Goal: Obtain resource: Obtain resource

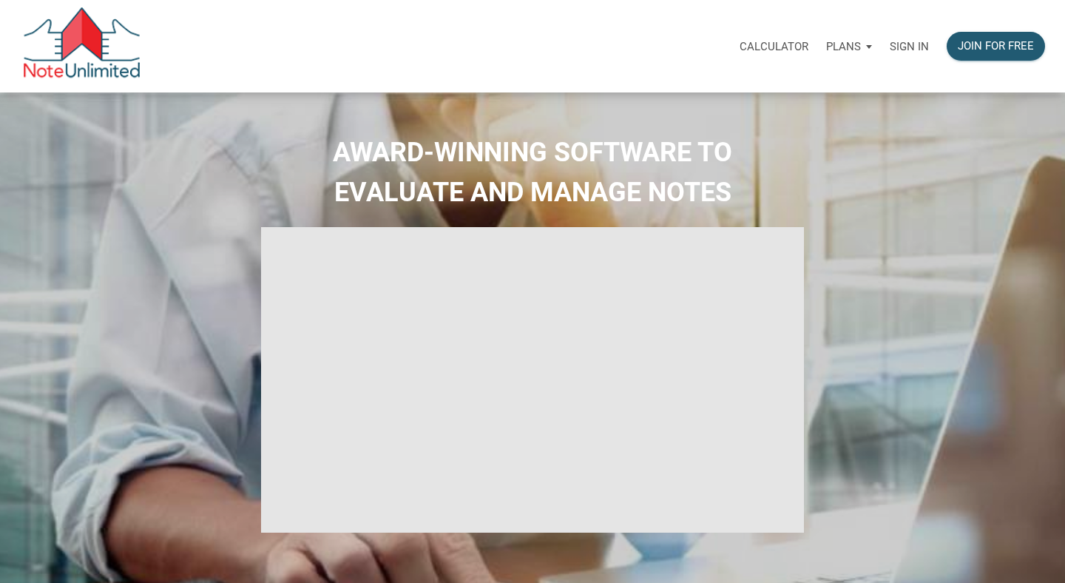
click at [913, 50] on p "Sign in" at bounding box center [908, 46] width 39 height 13
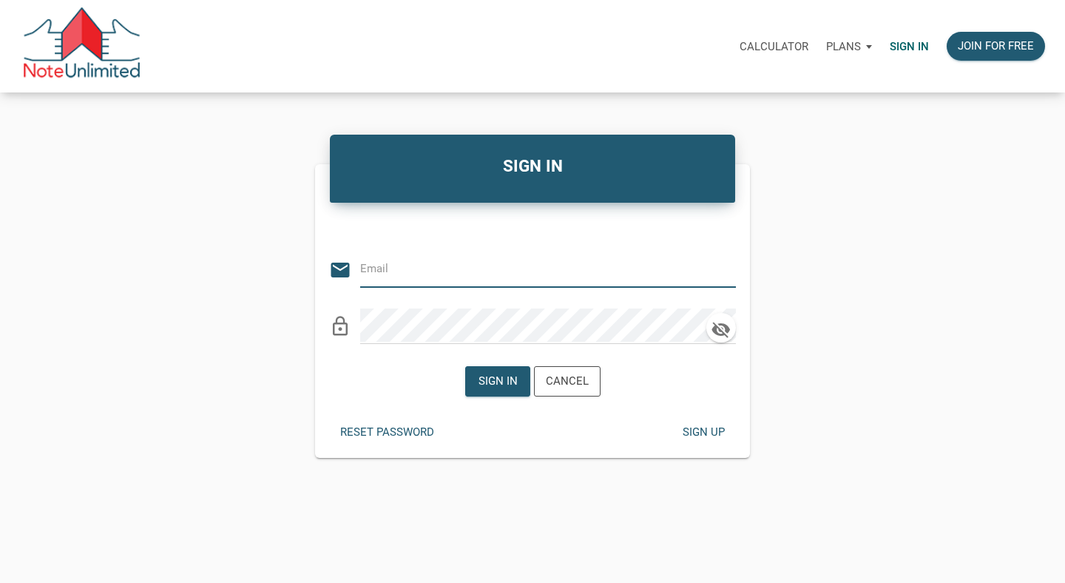
type input "[PERSON_NAME][EMAIL_ADDRESS][DOMAIN_NAME]"
click at [505, 387] on div "Sign in" at bounding box center [497, 381] width 39 height 17
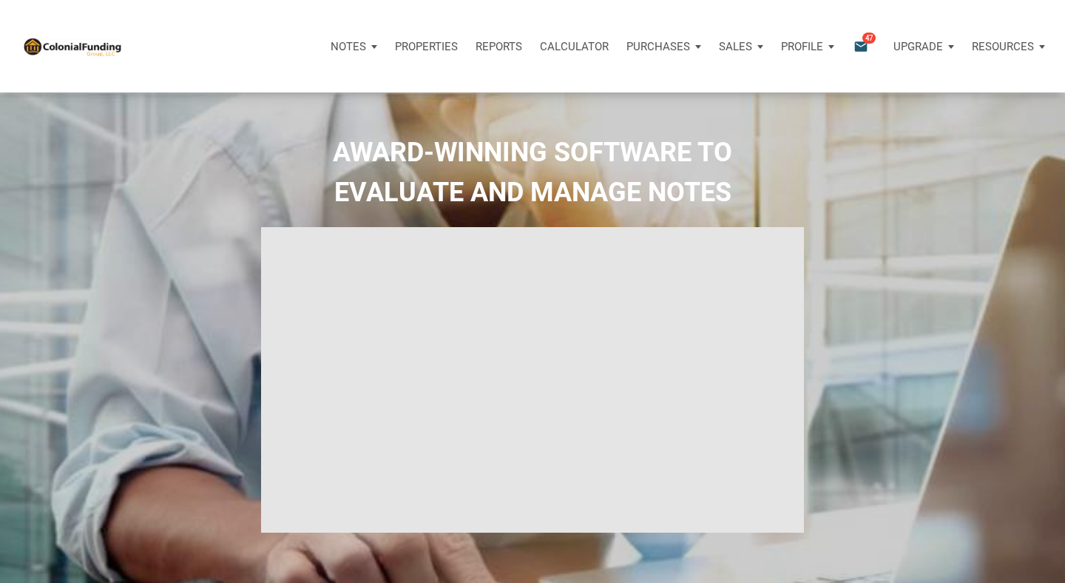
type input "Introduction to new features"
select select
click at [350, 44] on p "Notes" at bounding box center [347, 46] width 35 height 13
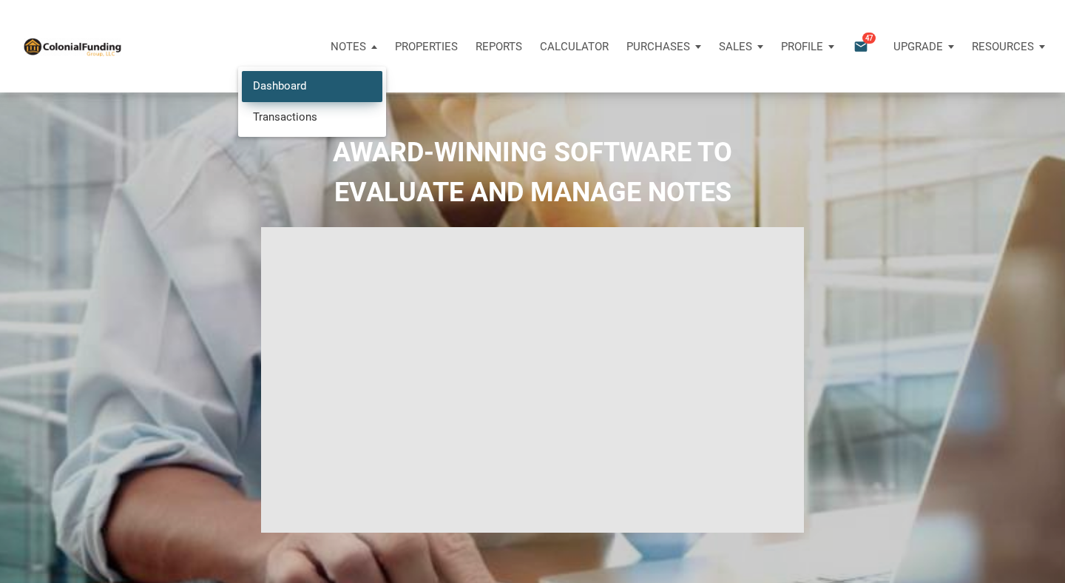
click at [301, 93] on link "Dashboard" at bounding box center [312, 86] width 140 height 30
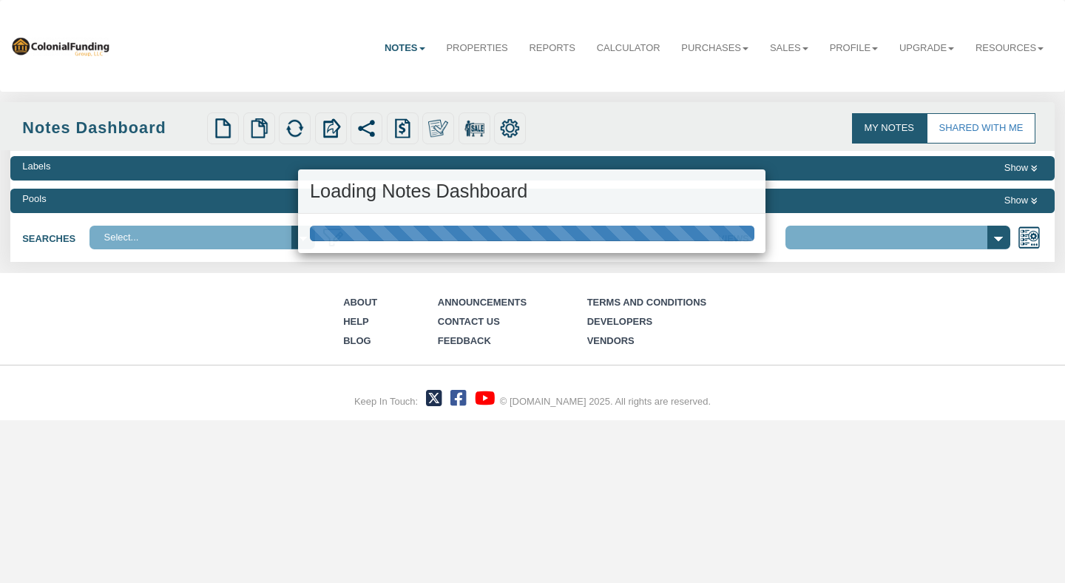
select select "316"
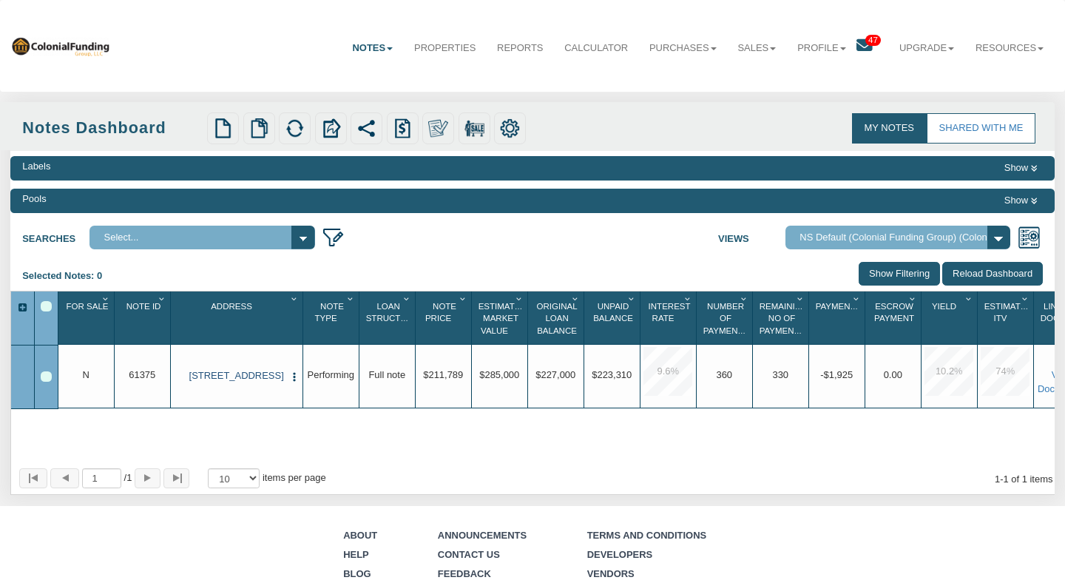
click at [251, 372] on link "[STREET_ADDRESS]" at bounding box center [236, 376] width 95 height 12
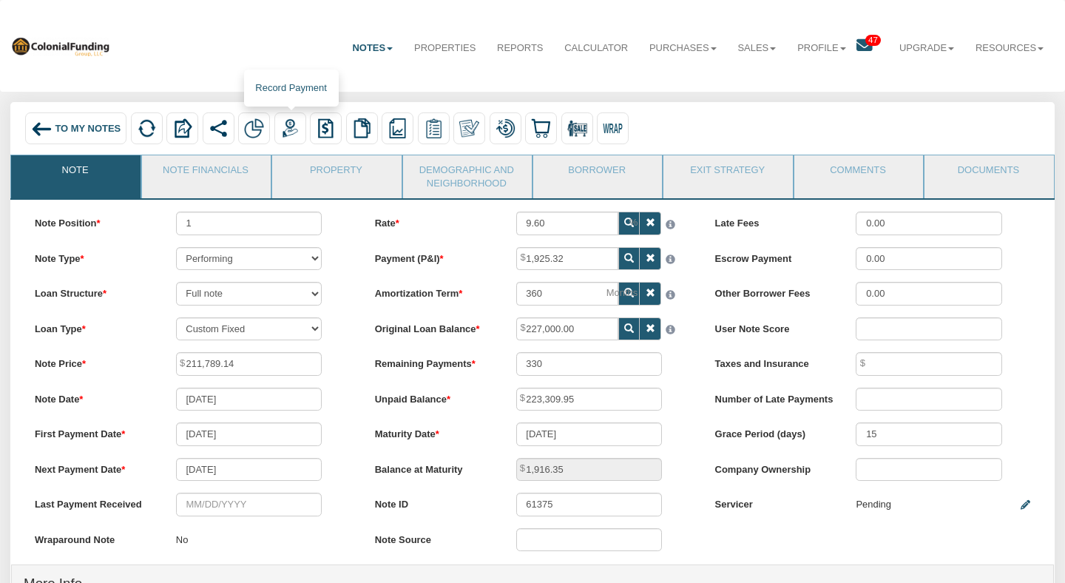
click at [296, 129] on img at bounding box center [290, 128] width 20 height 20
click at [260, 124] on img at bounding box center [254, 128] width 20 height 20
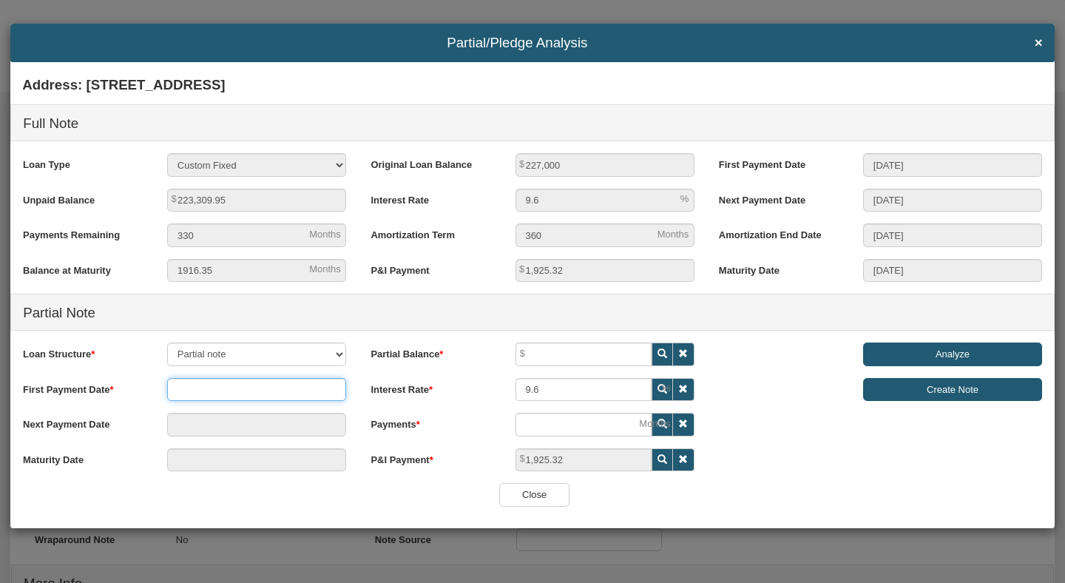
type input "[DATE]"
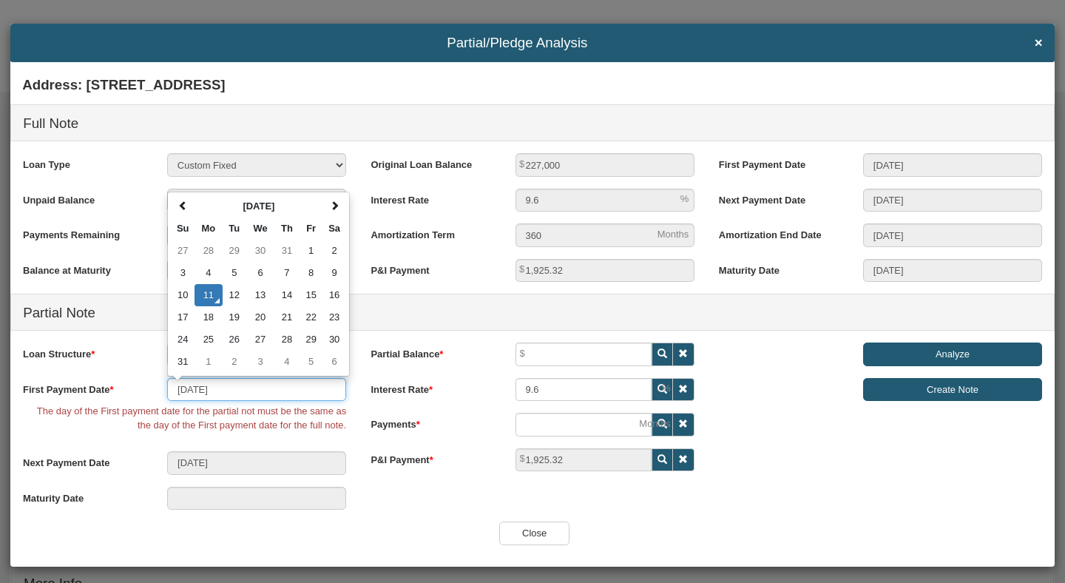
click at [254, 390] on input "[DATE]" at bounding box center [256, 390] width 179 height 24
click at [754, 479] on div "Address: [STREET_ADDRESS] Full Note Loan Type 30 Year Fixed 15 Year Fixed 20 Ye…" at bounding box center [531, 295] width 1043 height 452
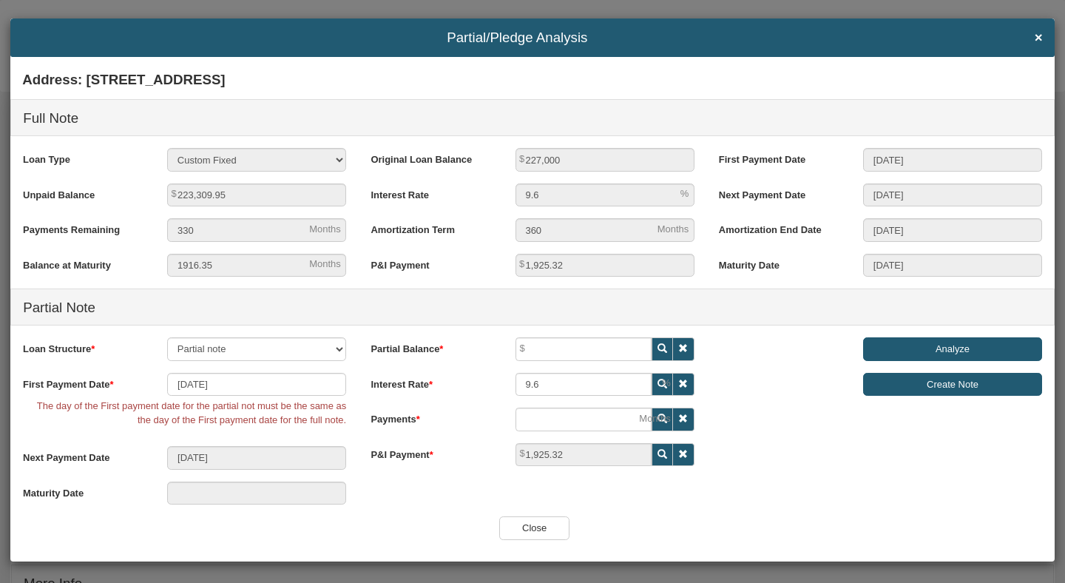
scroll to position [4, 0]
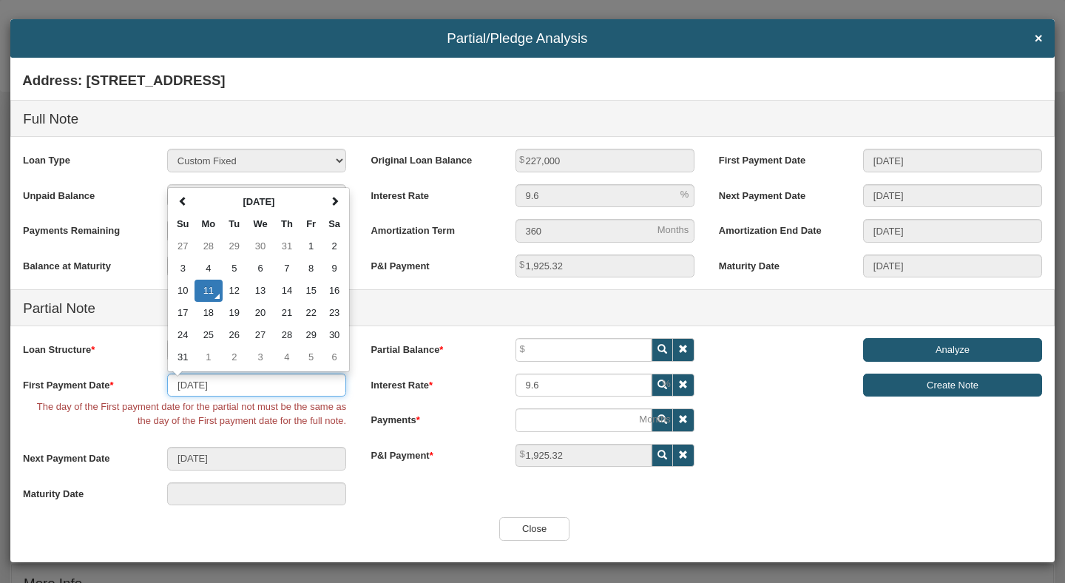
click at [237, 385] on input "[DATE]" at bounding box center [256, 385] width 179 height 24
click at [202, 384] on input "[DATE]" at bounding box center [256, 385] width 179 height 24
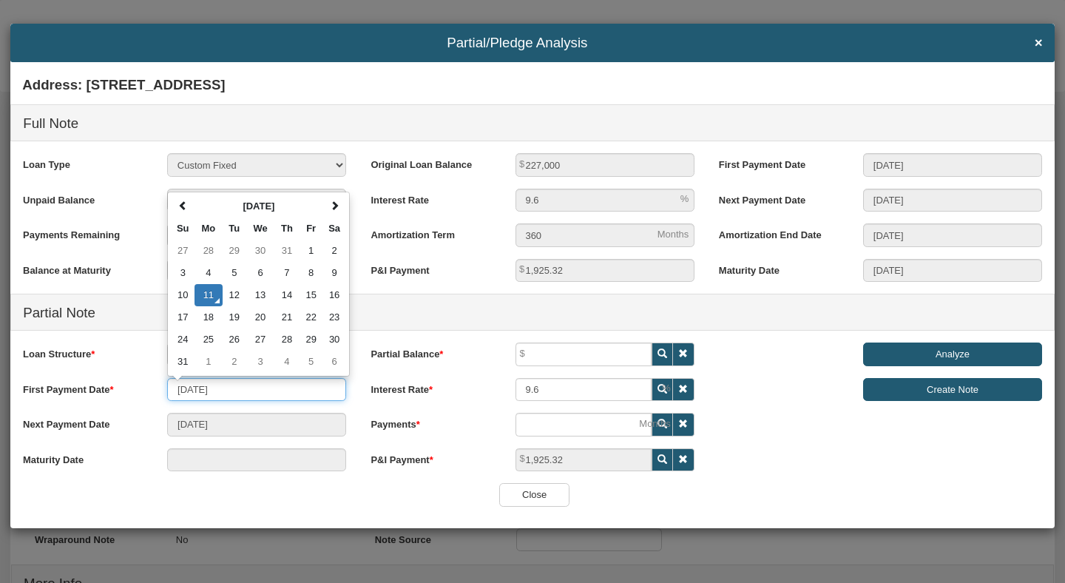
scroll to position [0, 0]
type input "[DATE]"
click at [378, 380] on label "Interest Rate" at bounding box center [431, 387] width 144 height 19
type input "[DATE]"
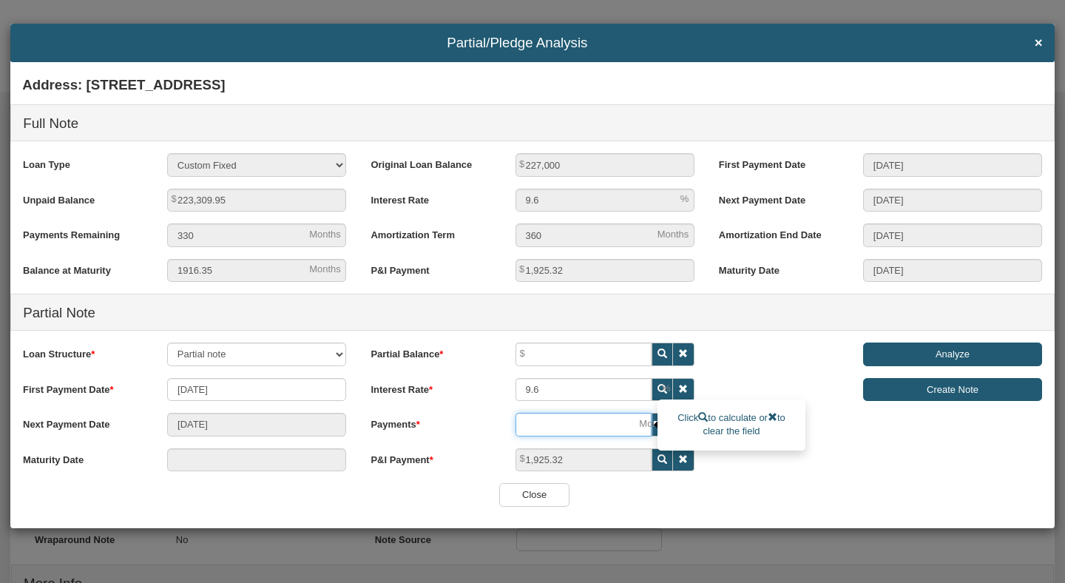
click at [556, 427] on input "number" at bounding box center [583, 425] width 136 height 24
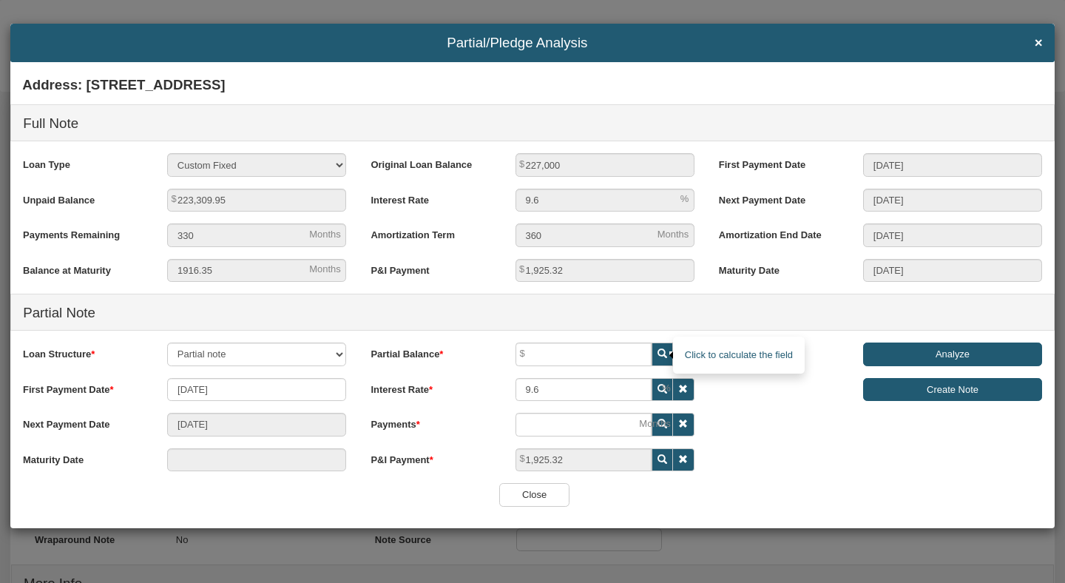
click at [658, 354] on icon at bounding box center [662, 354] width 10 height 10
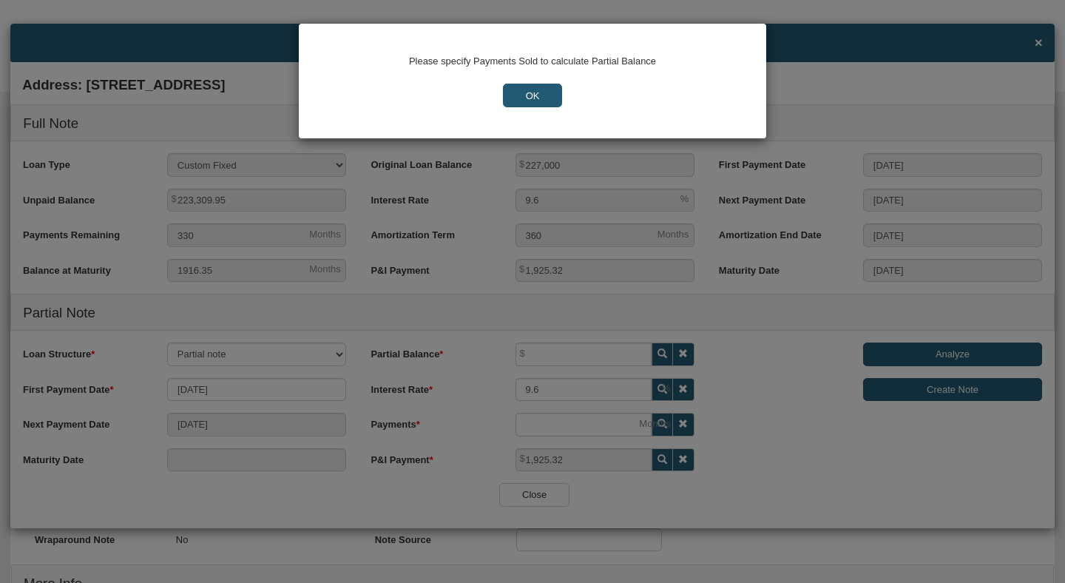
click at [524, 98] on input "OK" at bounding box center [533, 96] width 60 height 24
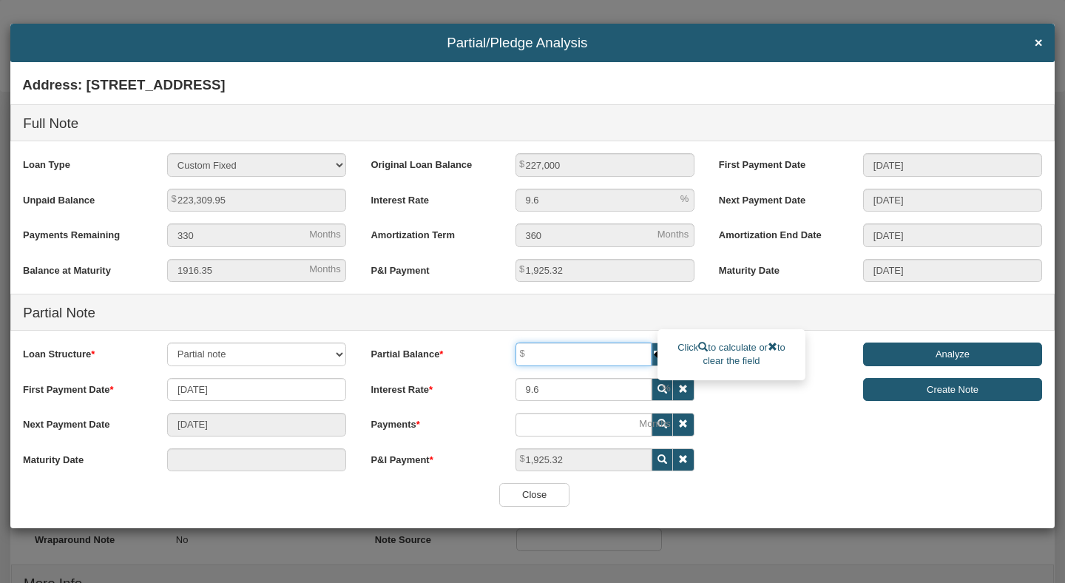
click at [581, 356] on input "text" at bounding box center [583, 354] width 136 height 24
type input "180,000"
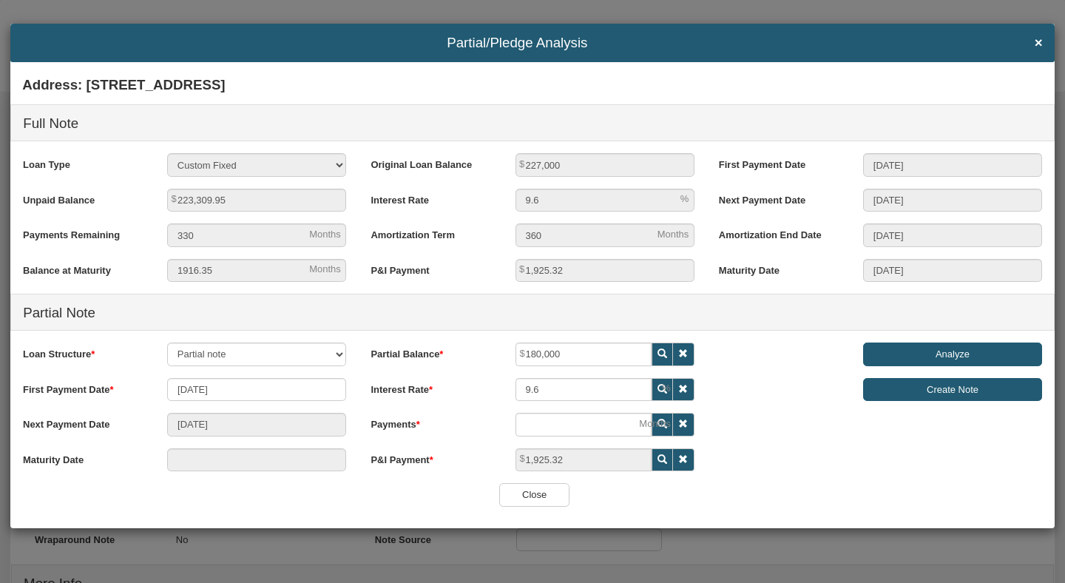
click at [810, 428] on div "Address: [STREET_ADDRESS] Full Note Loan Type 30 Year Fixed 15 Year Fixed 20 Ye…" at bounding box center [531, 275] width 1043 height 413
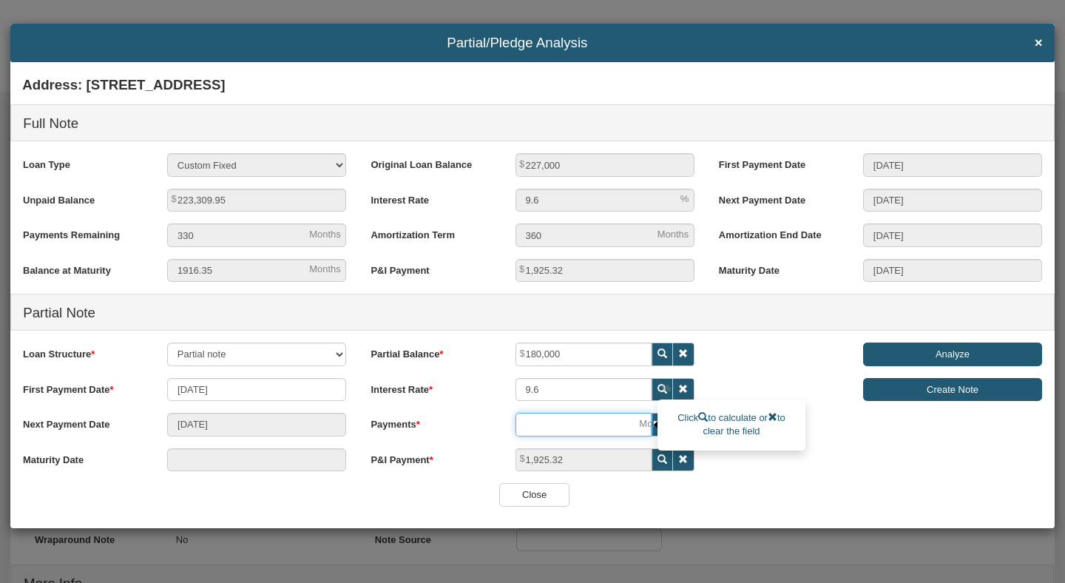
click at [586, 430] on input "number" at bounding box center [583, 425] width 136 height 24
type input "[DATE]"
type input "2"
type input "[DATE]"
type input "25"
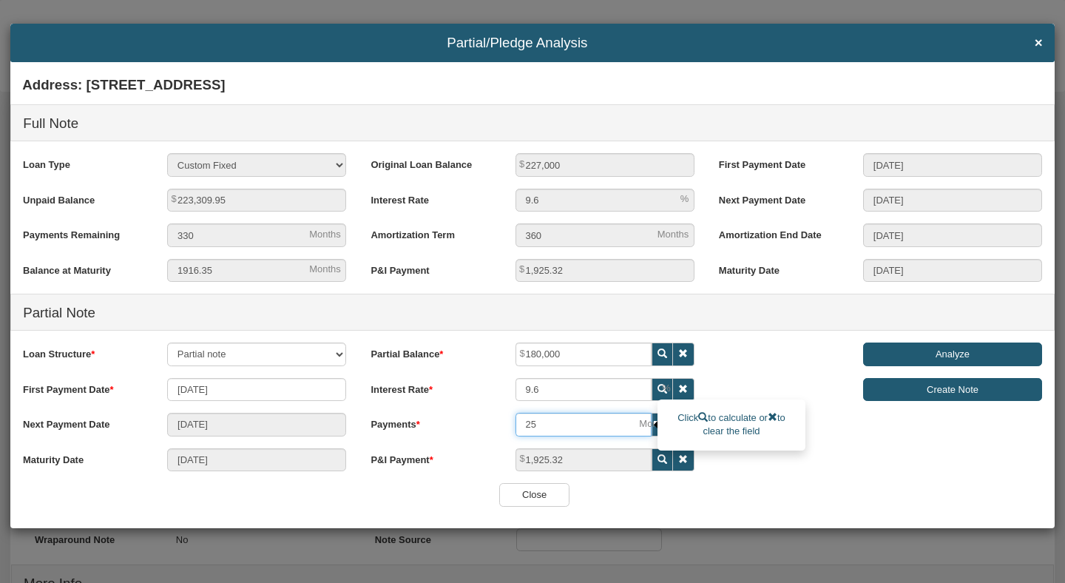
type input "[DATE]"
type input "250"
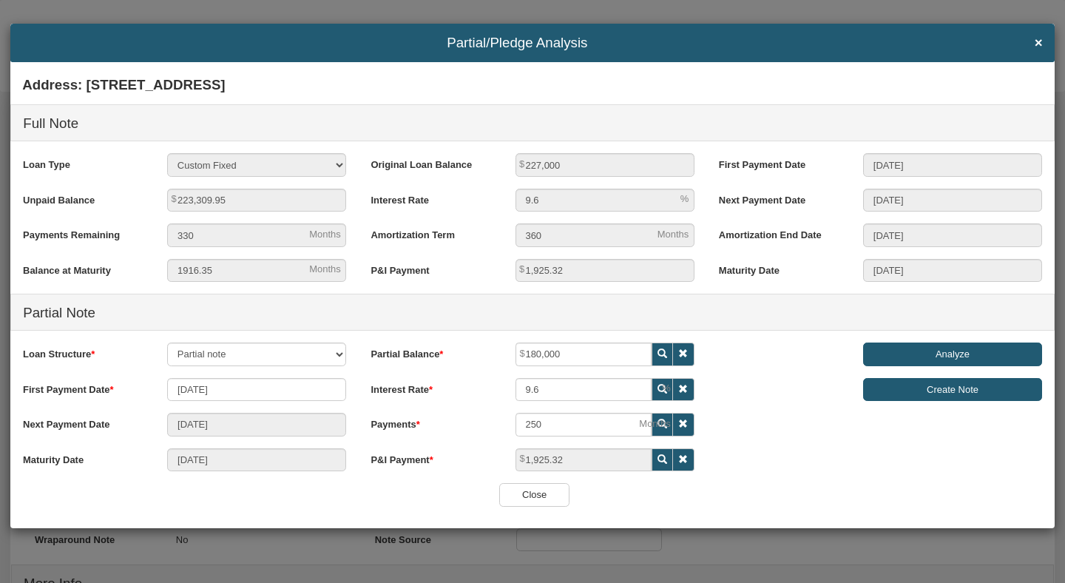
click at [804, 471] on div "Address: [STREET_ADDRESS] Full Note Loan Type 30 Year Fixed 15 Year Fixed 20 Ye…" at bounding box center [531, 275] width 1043 height 413
click at [901, 351] on input "Analyze" at bounding box center [952, 354] width 179 height 24
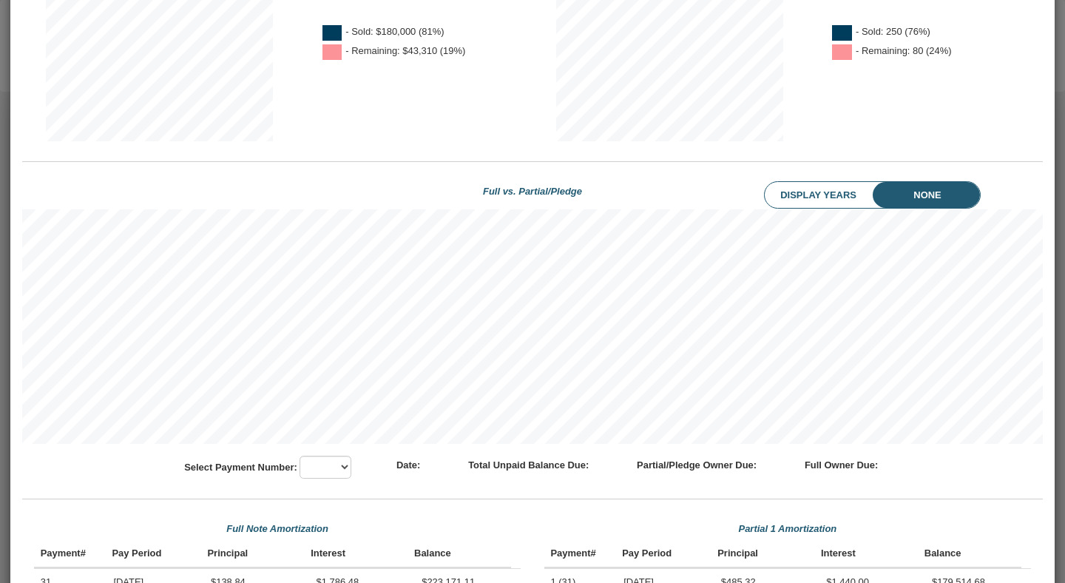
scroll to position [720, 0]
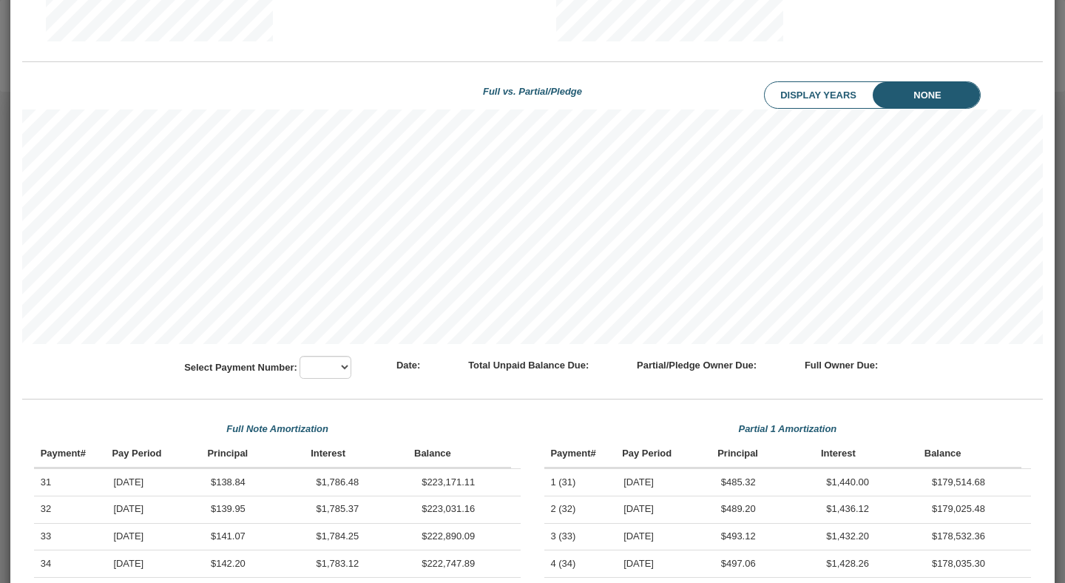
click at [801, 99] on li "Display Years" at bounding box center [829, 95] width 130 height 27
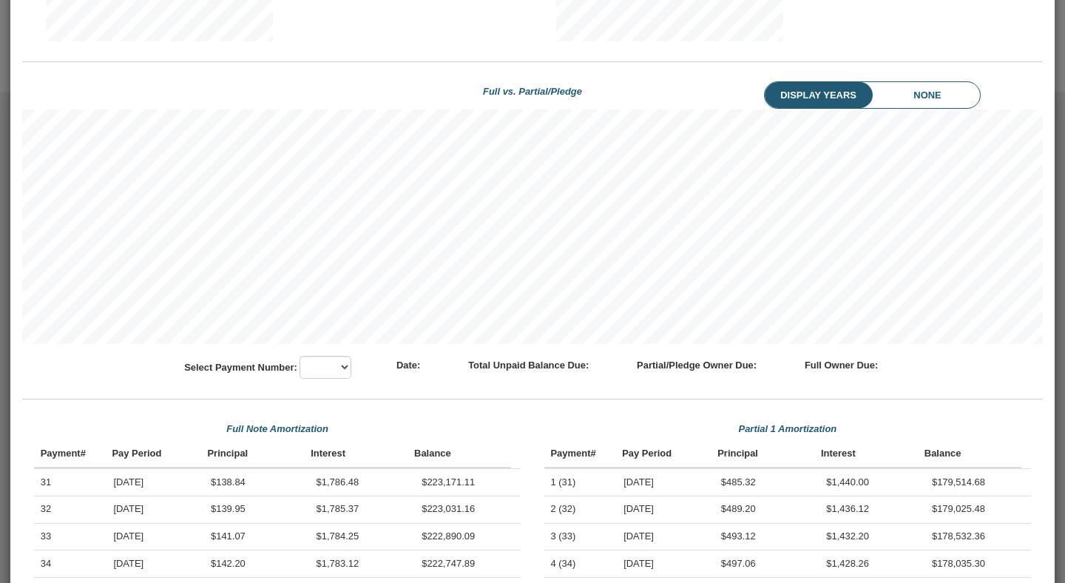
scroll to position [234, 1020]
click at [886, 101] on li "Display Years" at bounding box center [829, 95] width 130 height 27
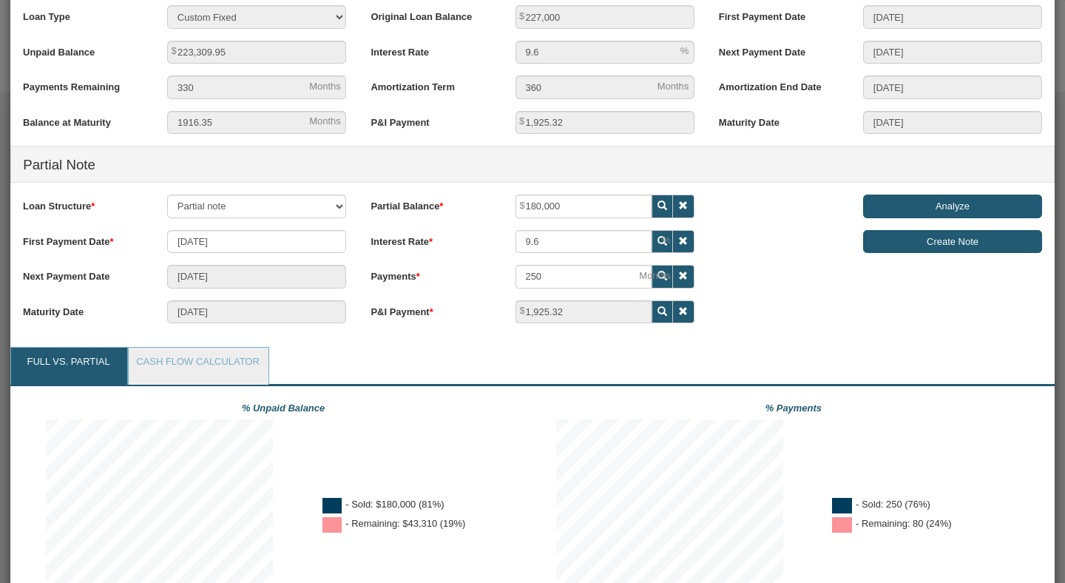
scroll to position [85, 0]
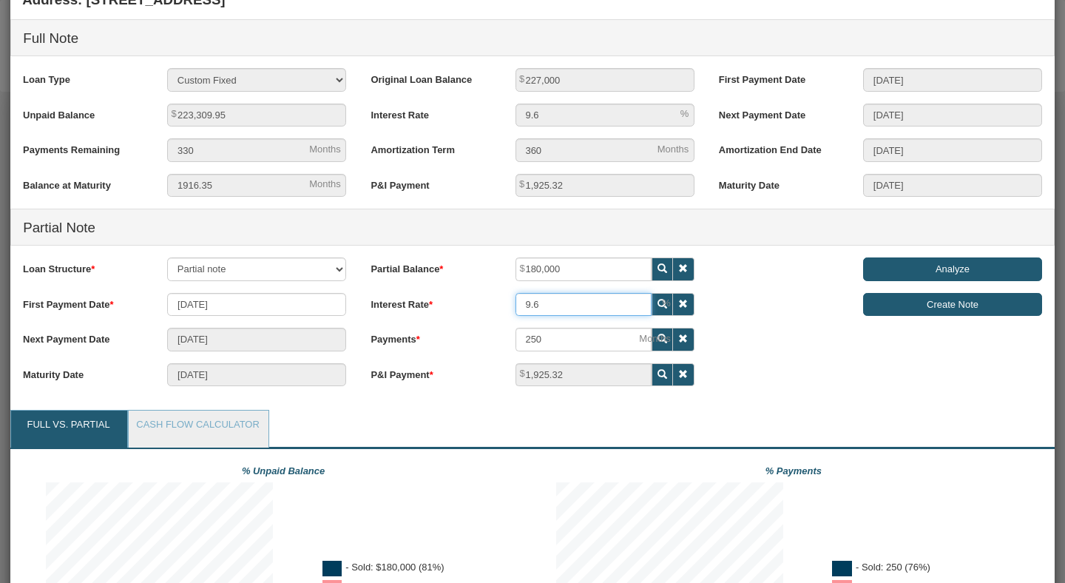
drag, startPoint x: 555, startPoint y: 297, endPoint x: 568, endPoint y: 319, distance: 25.5
click at [568, 319] on div "Partial Balance 180,000 Interest Rate 9.6 Payments 250 1,925.32" at bounding box center [532, 327] width 347 height 140
type input "7"
click at [794, 378] on div "Address: [STREET_ADDRESS] Full Note Loan Type 30 Year Fixed 15 Year Fixed 20 Ye…" at bounding box center [531, 190] width 1043 height 413
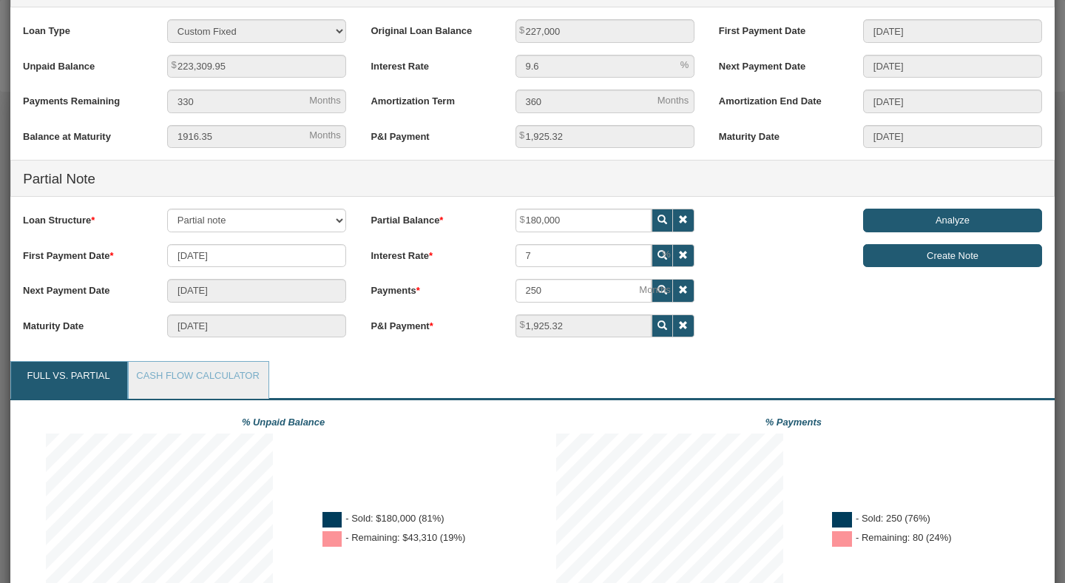
scroll to position [135, 0]
click at [906, 207] on div "Address: [STREET_ADDRESS] Full Note Loan Type 30 Year Fixed 15 Year Fixed 20 Ye…" at bounding box center [531, 141] width 1043 height 413
click at [906, 217] on input "Analyze" at bounding box center [952, 220] width 179 height 24
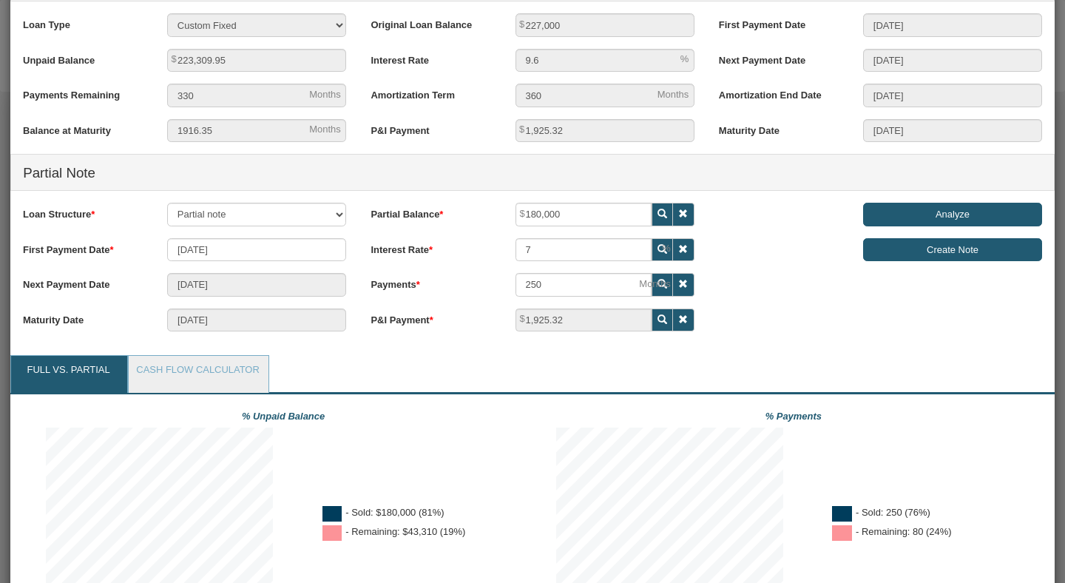
scroll to position [0, 0]
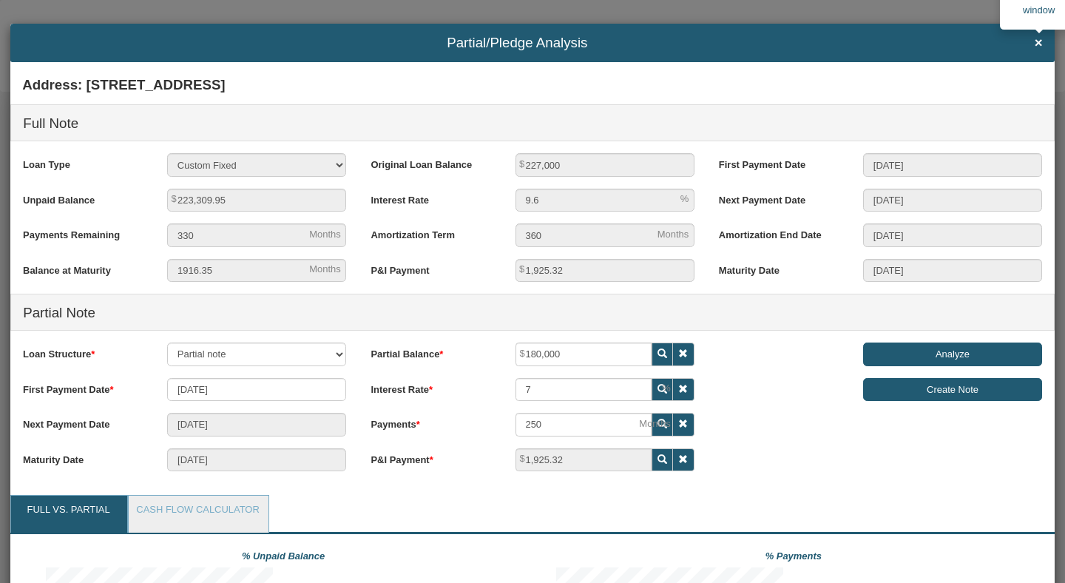
click at [1037, 44] on span "×" at bounding box center [1038, 43] width 8 height 16
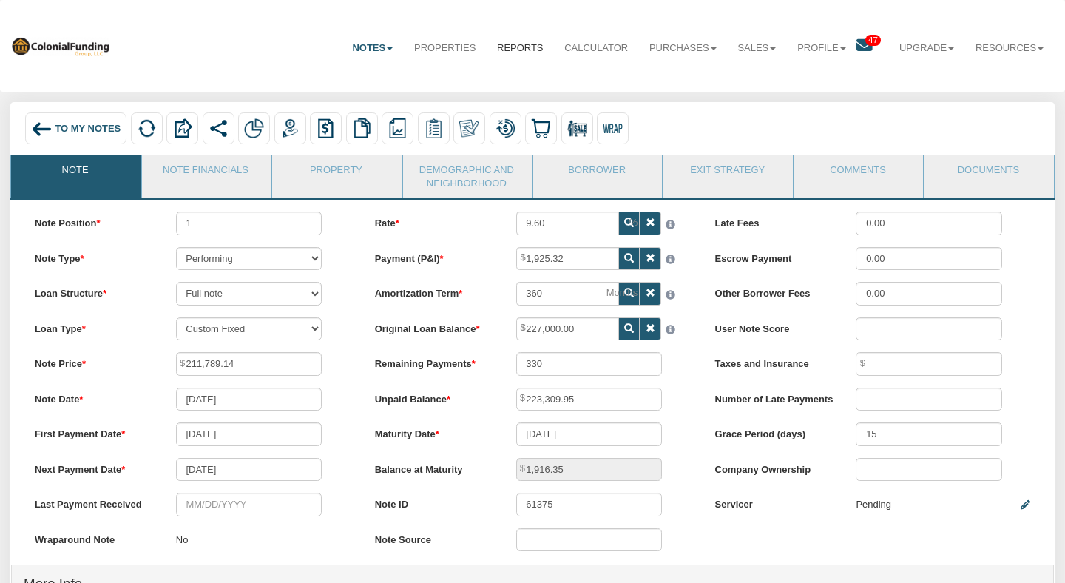
click at [515, 56] on link "Reports" at bounding box center [519, 48] width 67 height 36
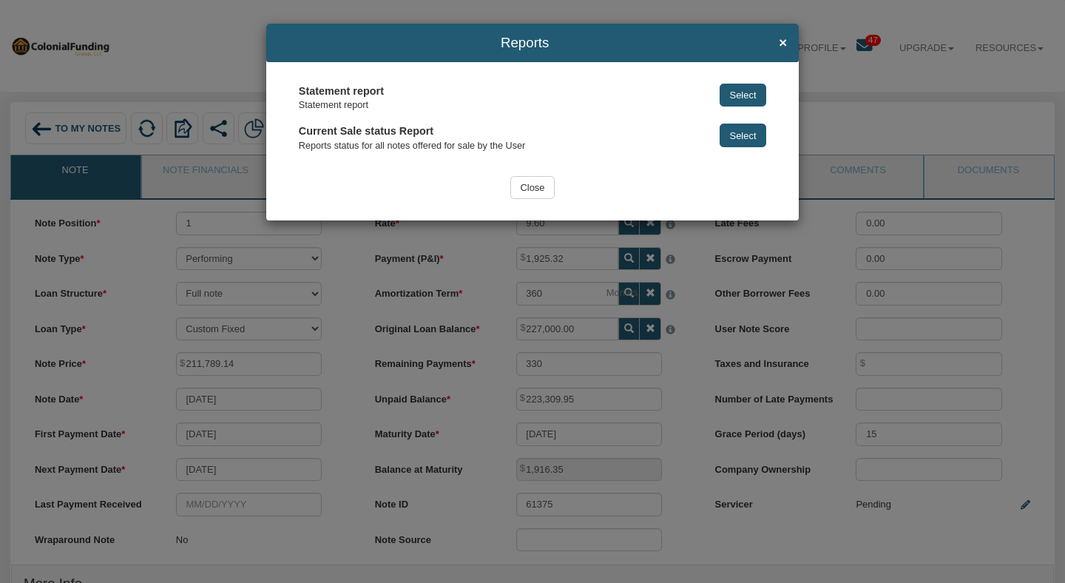
click at [728, 132] on button "Select" at bounding box center [742, 135] width 47 height 24
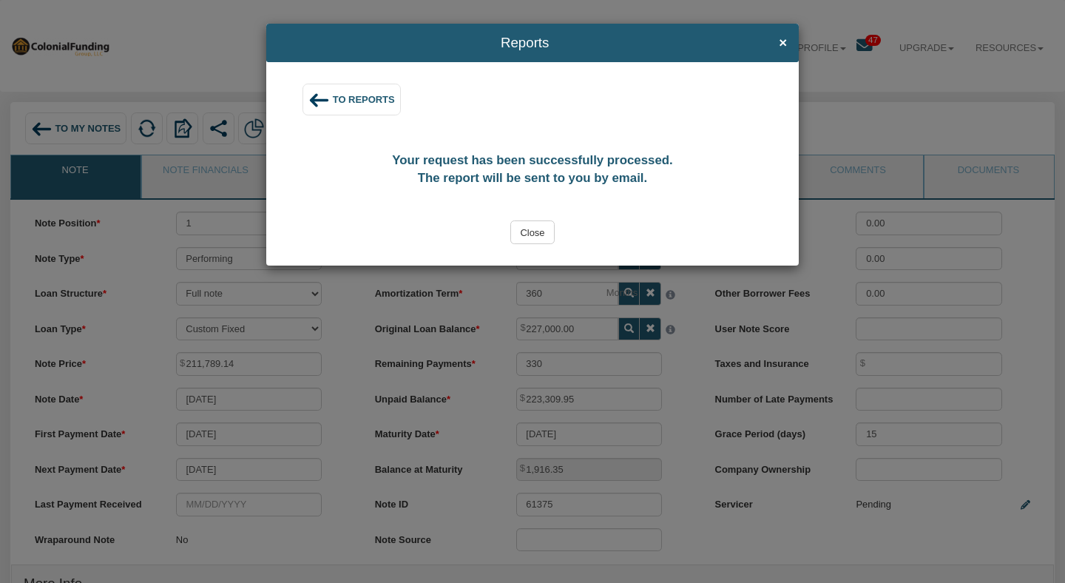
click at [366, 98] on span "To Reports" at bounding box center [364, 99] width 62 height 11
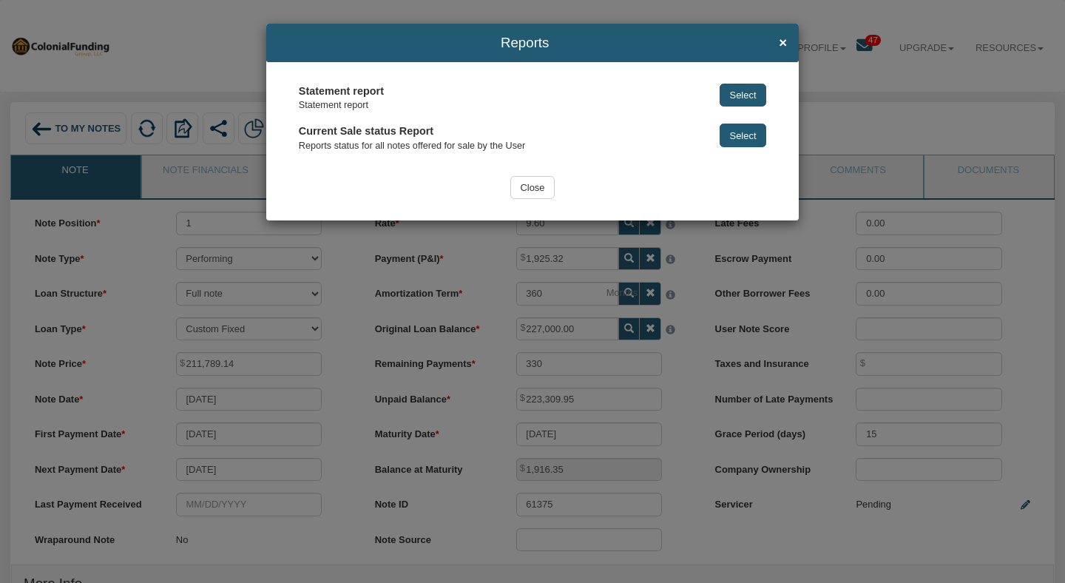
click at [533, 183] on input "Close" at bounding box center [532, 188] width 44 height 24
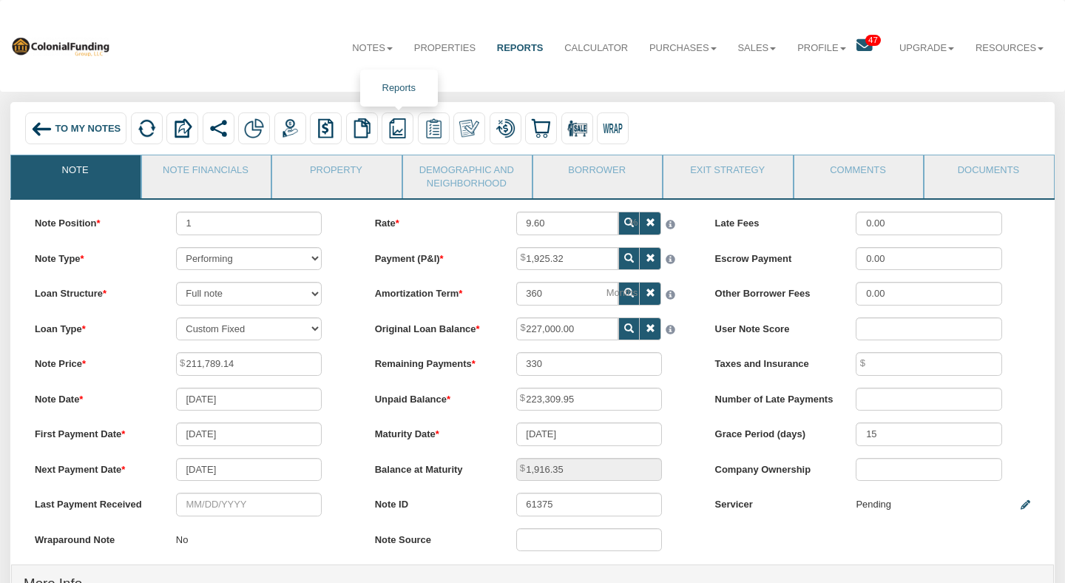
click at [399, 126] on img at bounding box center [397, 128] width 20 height 20
click at [421, 174] on link "Summary Note" at bounding box center [468, 178] width 171 height 18
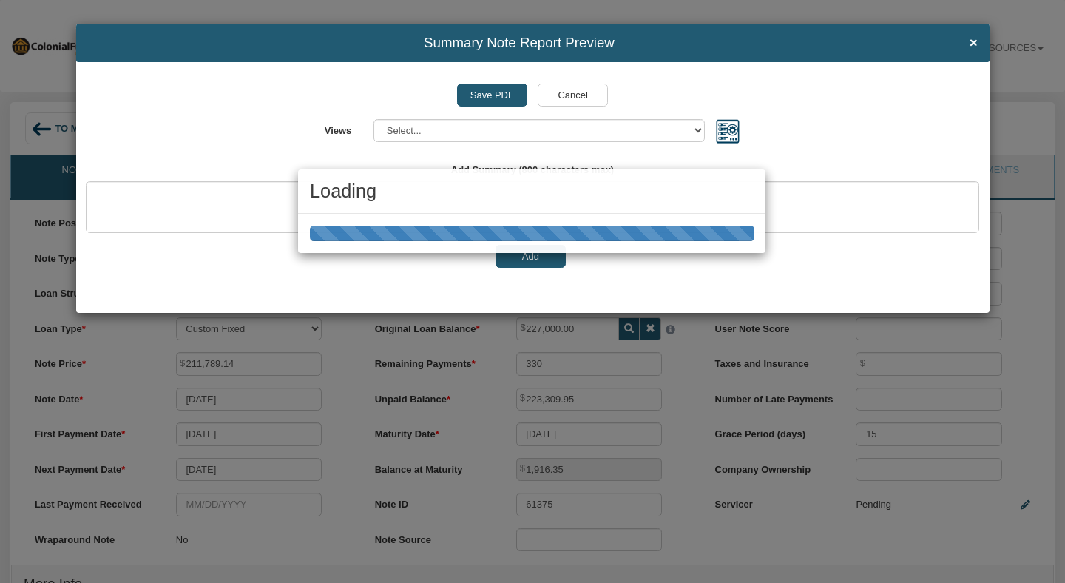
select select "object:19213"
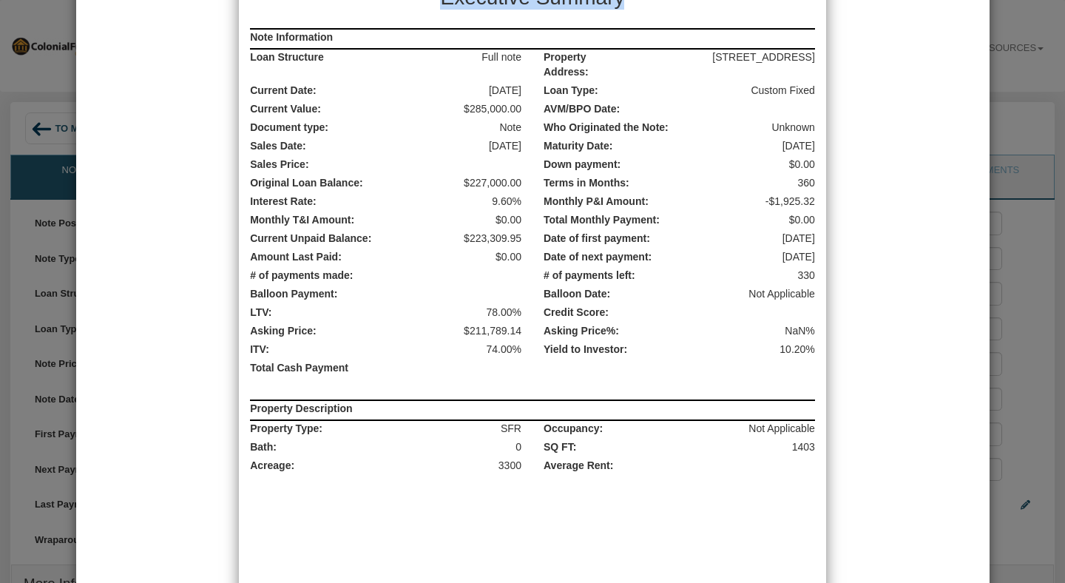
scroll to position [391, 0]
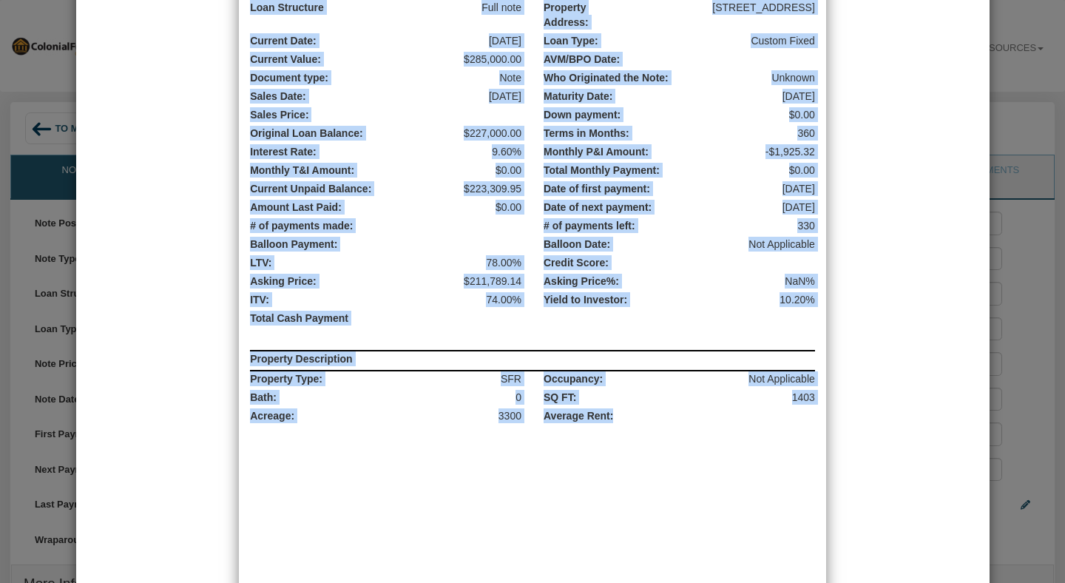
drag, startPoint x: 416, startPoint y: 204, endPoint x: 682, endPoint y: 412, distance: 338.2
click at [682, 412] on page "Executive Summary Note Information Loan Structure Full note Property Address: […" at bounding box center [532, 315] width 587 height 830
copy page "Executive Summary Note Information Loan Structure Full note Property Address: […"
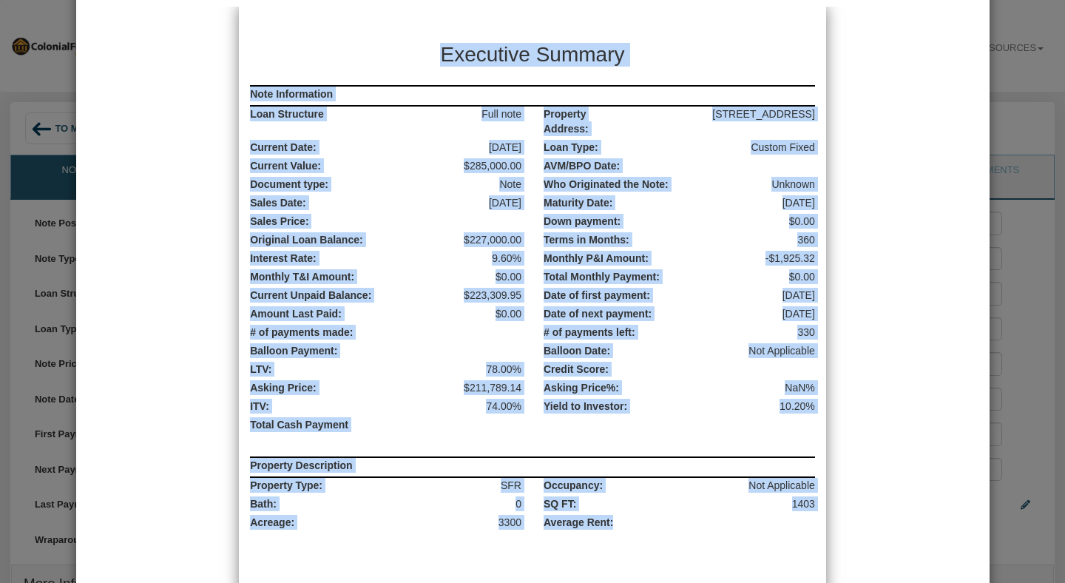
scroll to position [285, 0]
click at [557, 293] on label "Date of first payment:" at bounding box center [630, 294] width 196 height 15
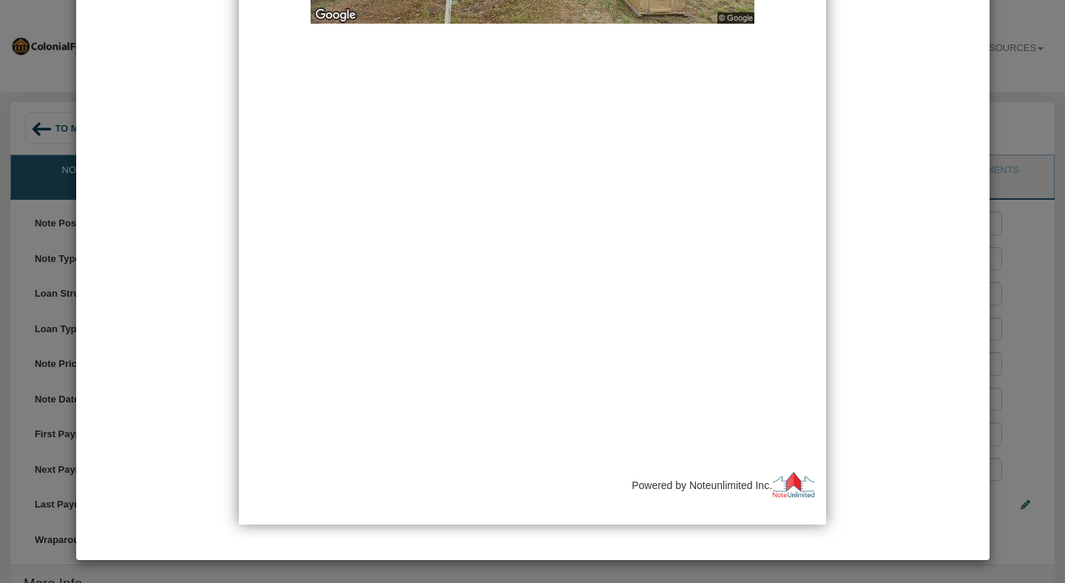
scroll to position [0, 0]
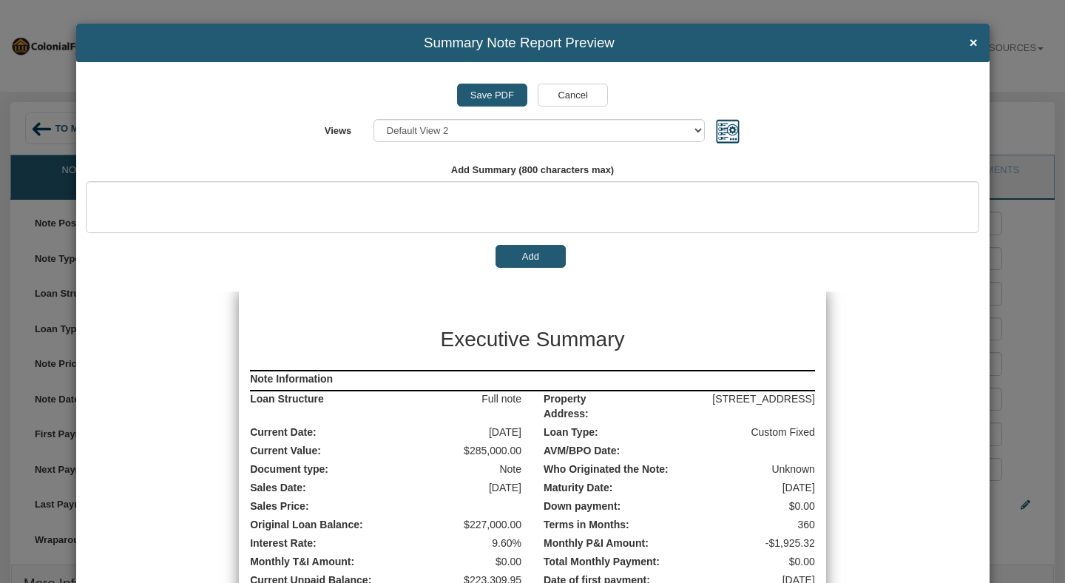
click at [485, 92] on input "Save PDF" at bounding box center [492, 96] width 70 height 24
click at [970, 44] on span "×" at bounding box center [973, 43] width 8 height 16
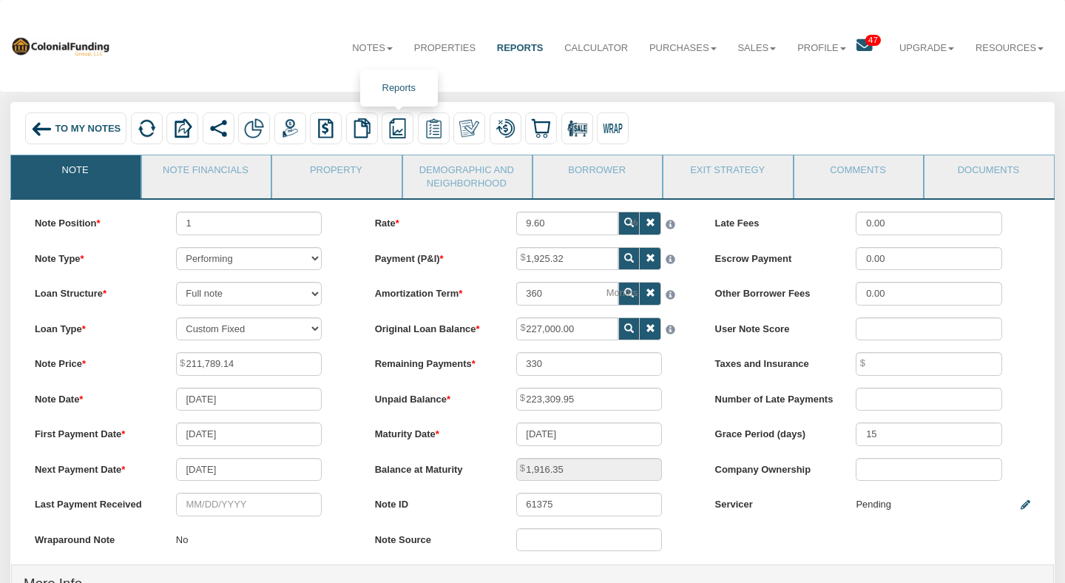
click at [405, 130] on img at bounding box center [397, 128] width 20 height 20
click at [431, 169] on link "Summary Note" at bounding box center [468, 178] width 171 height 18
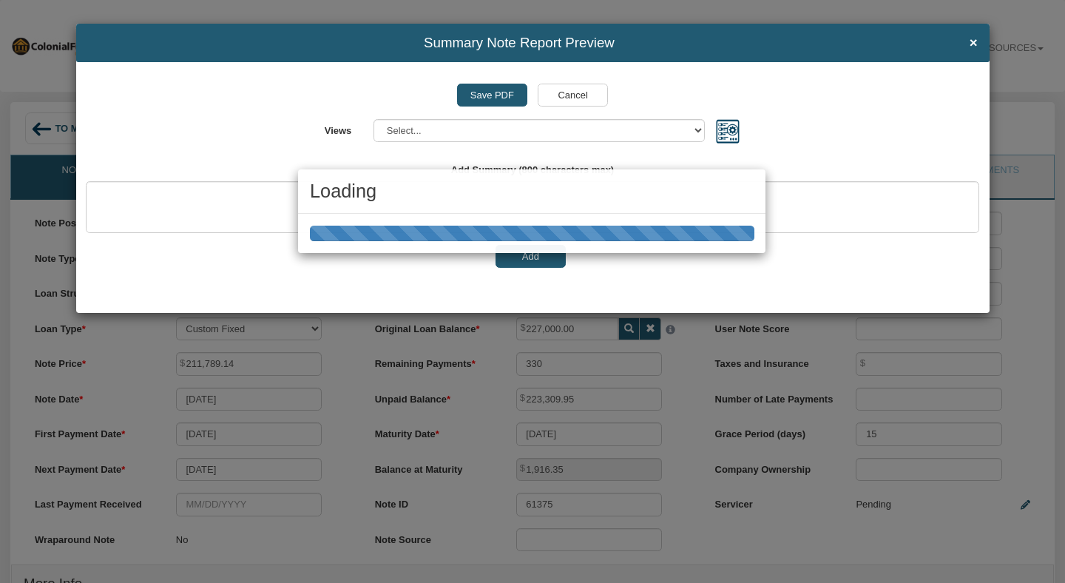
select select "object:19254"
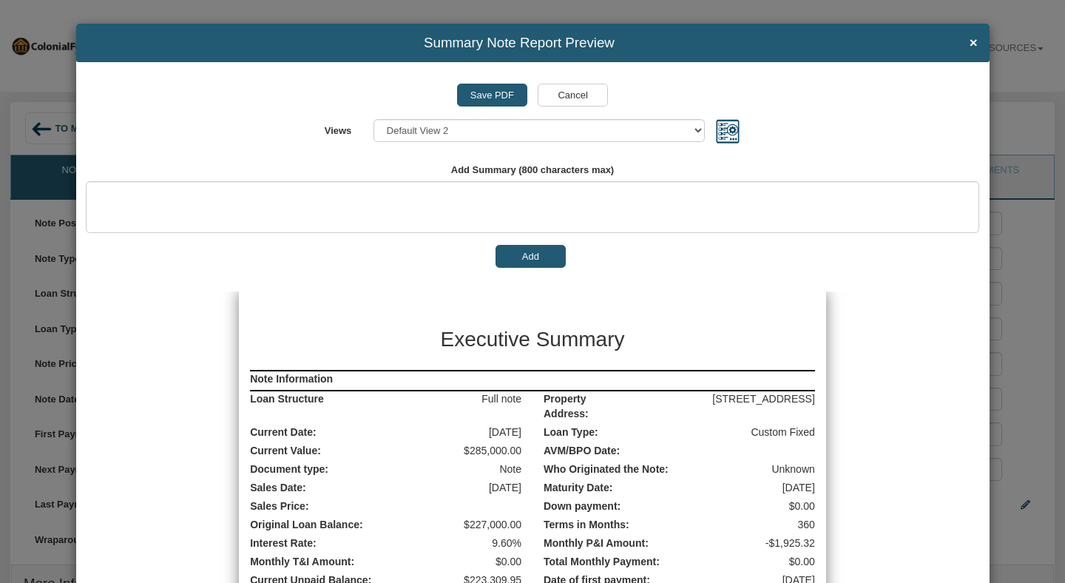
click at [493, 88] on input "Save PDF" at bounding box center [492, 96] width 70 height 24
click at [543, 266] on button "Add" at bounding box center [530, 257] width 70 height 24
click at [499, 85] on input "Save PDF" at bounding box center [492, 96] width 70 height 24
